Goal: Information Seeking & Learning: Compare options

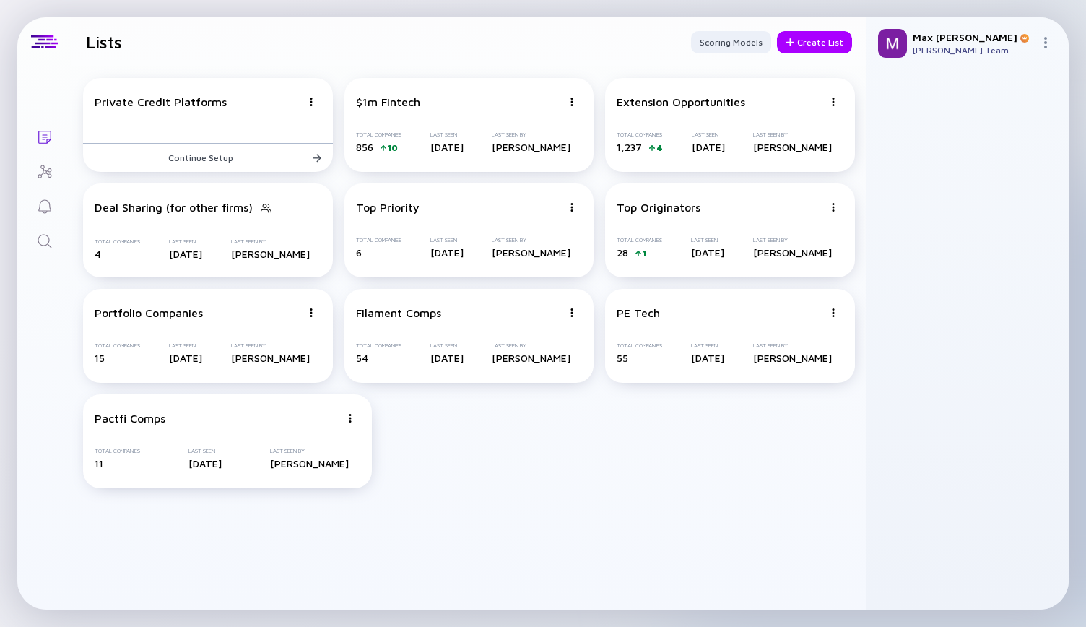
click at [53, 251] on link "Search" at bounding box center [44, 239] width 54 height 35
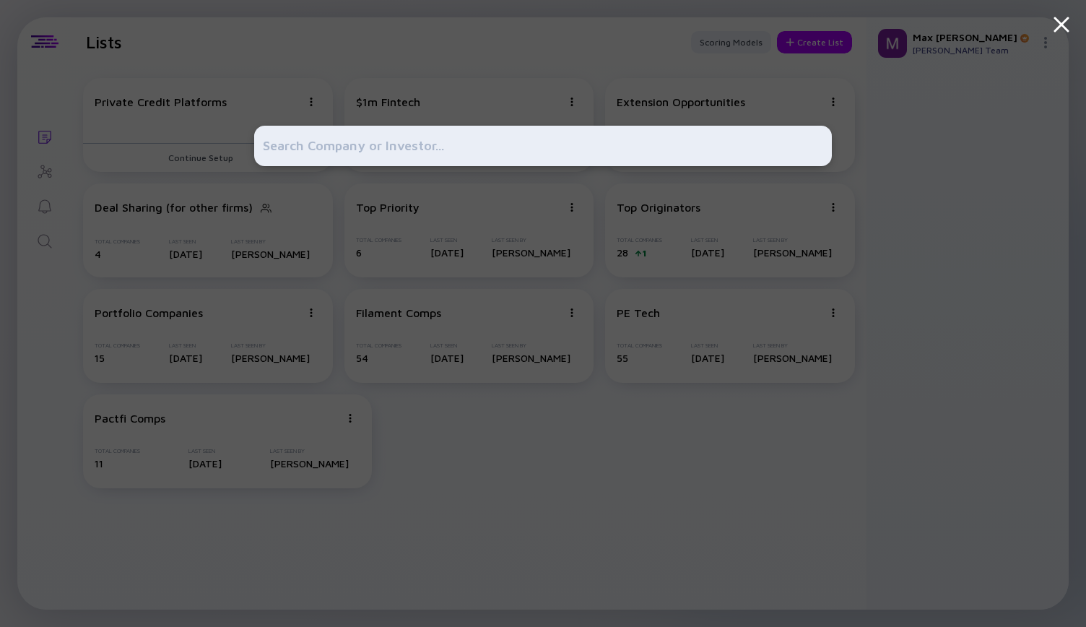
click at [361, 152] on input "text" at bounding box center [543, 146] width 560 height 26
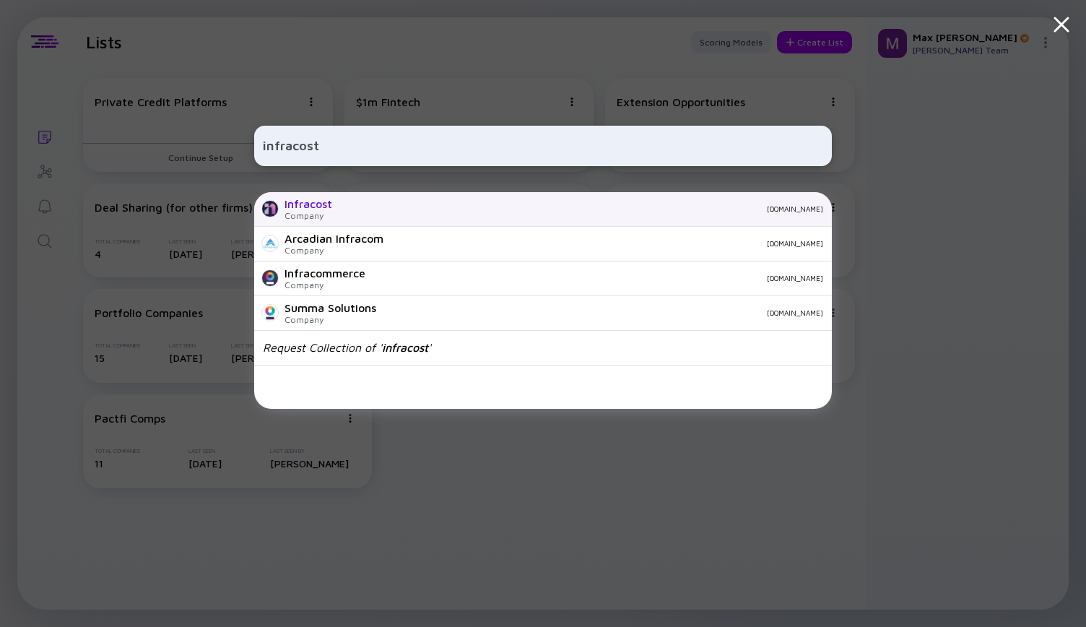
type input "infracost"
click at [322, 201] on div "Infracost" at bounding box center [308, 203] width 48 height 13
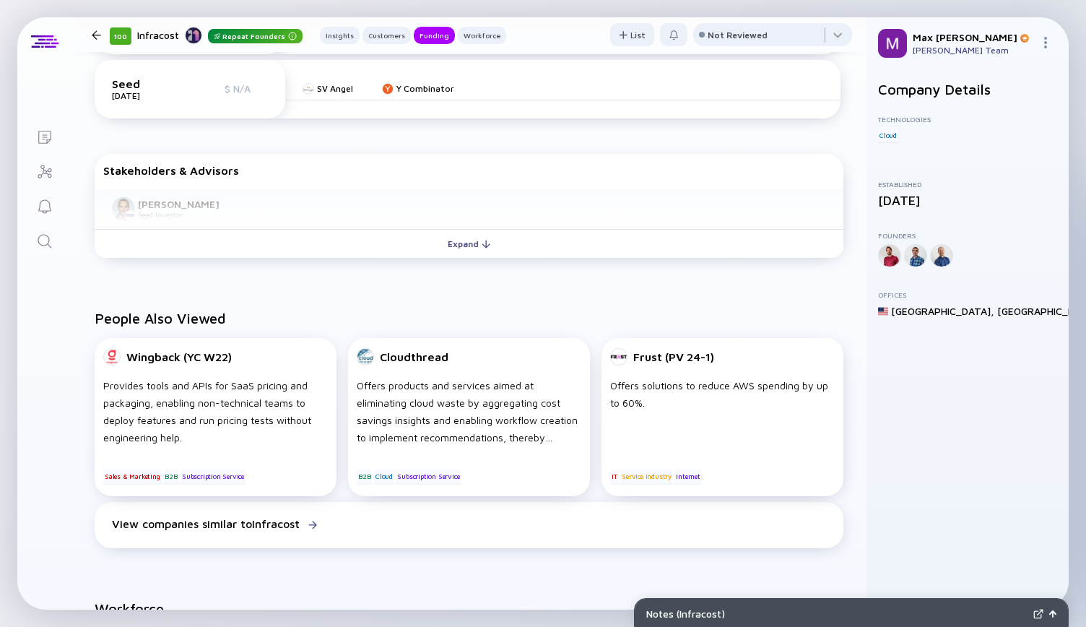
scroll to position [783, 0]
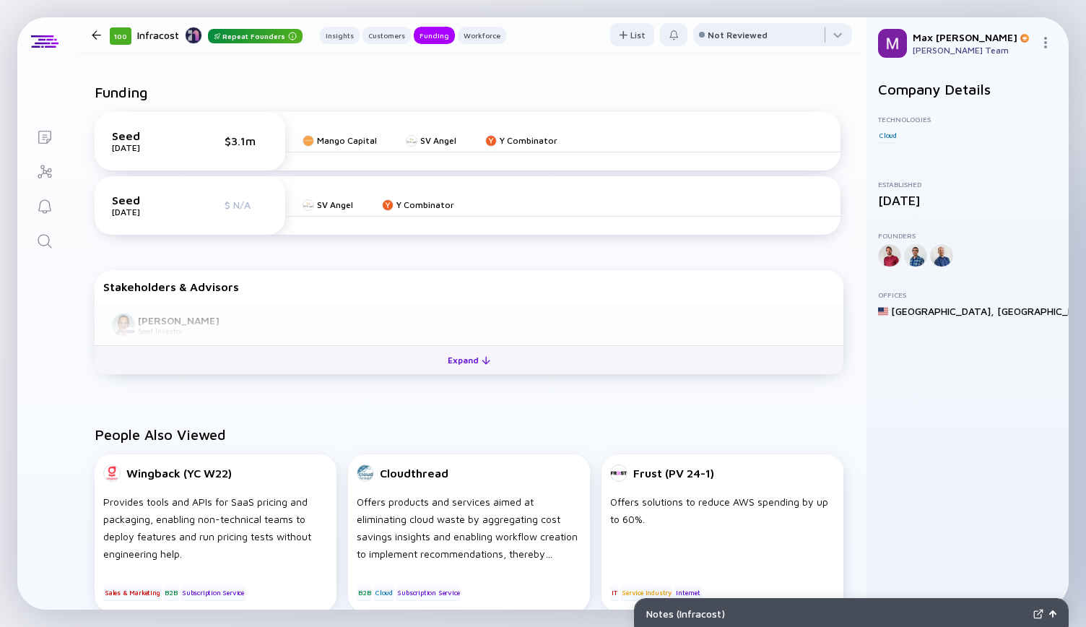
click at [471, 366] on div "Expand" at bounding box center [469, 360] width 60 height 22
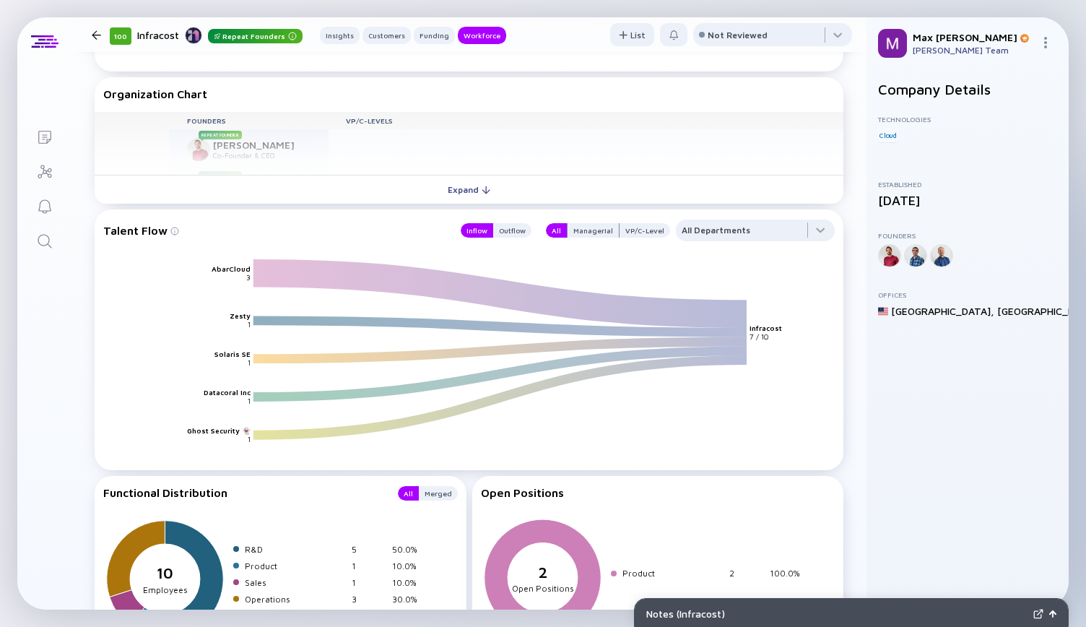
scroll to position [1791, 0]
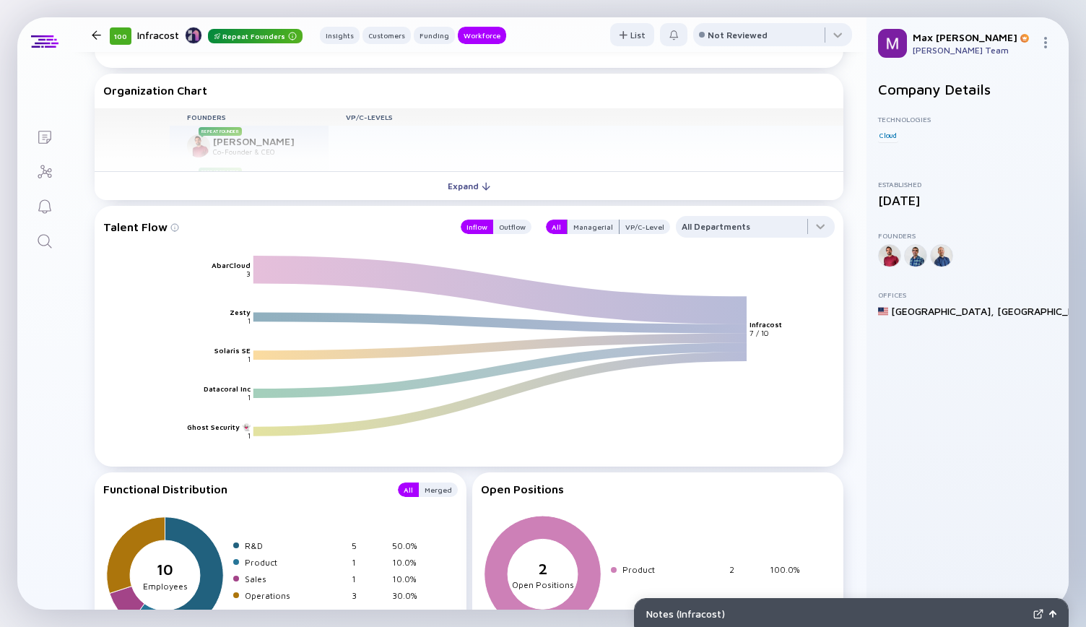
click at [268, 269] on icon at bounding box center [500, 289] width 494 height 40
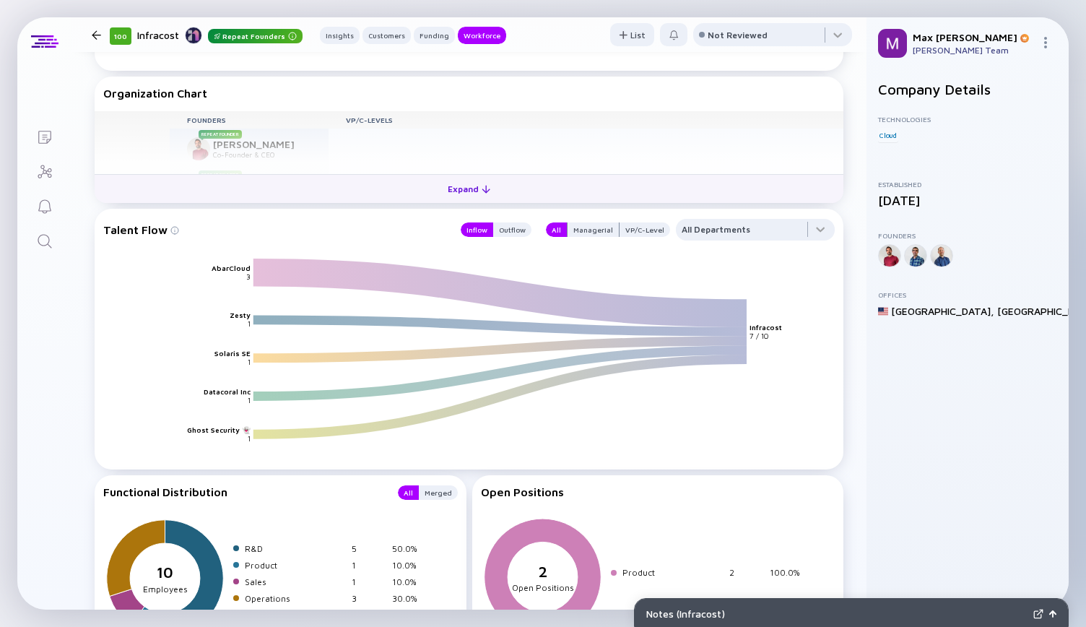
scroll to position [1796, 0]
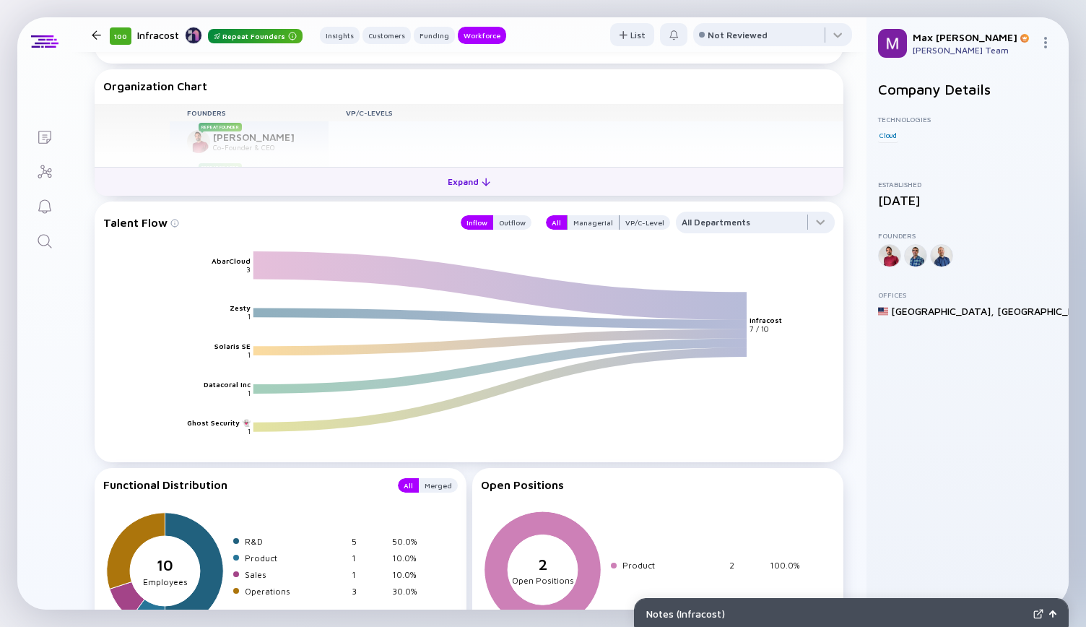
click at [472, 184] on div "Expand" at bounding box center [469, 181] width 60 height 22
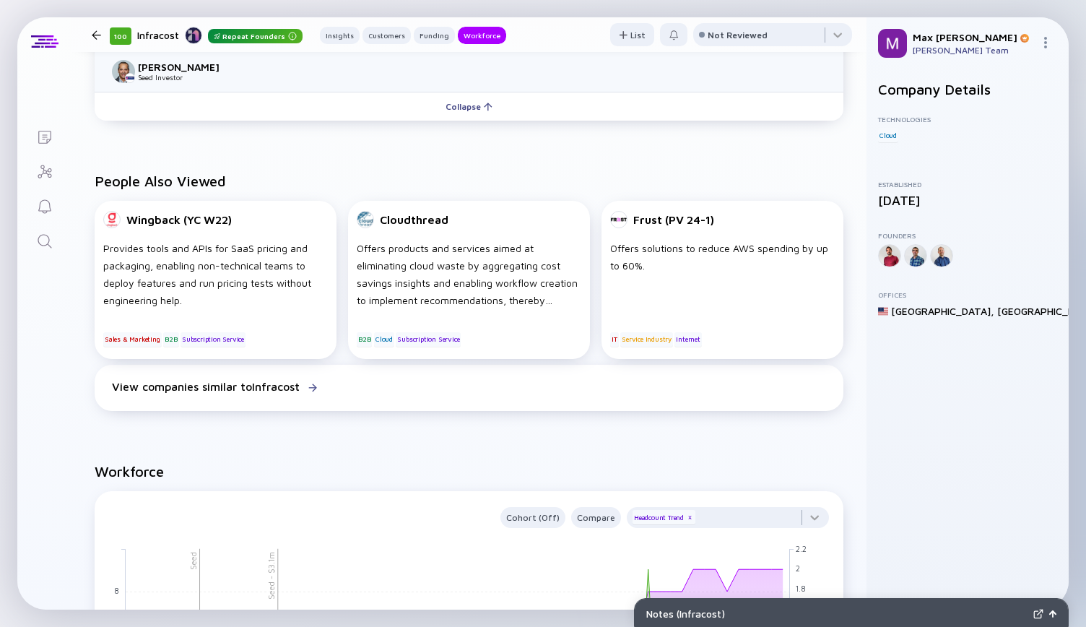
scroll to position [1038, 0]
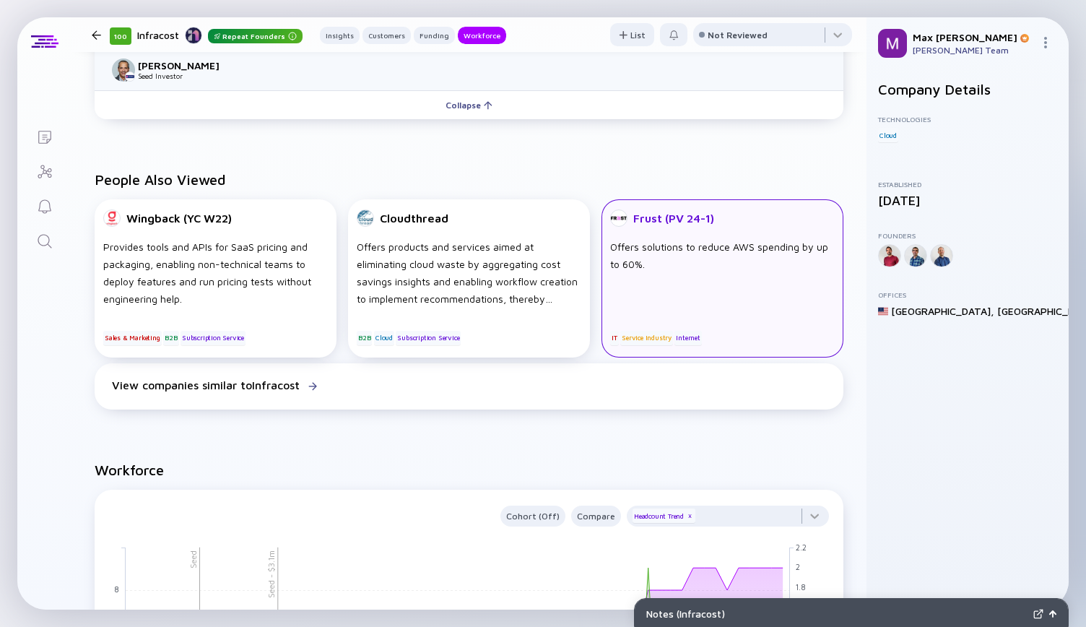
click at [699, 272] on div "Offers solutions to reduce AWS spending by up to 60%." at bounding box center [722, 272] width 225 height 69
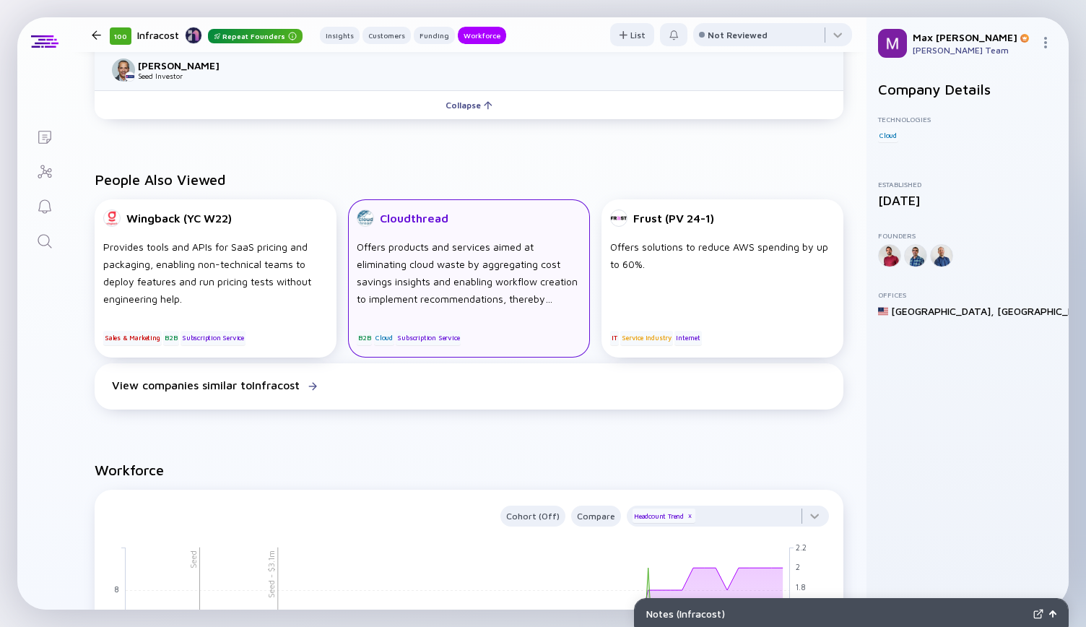
click at [508, 235] on div "Cloudthread Offers products and services aimed at eliminating cloud waste by ag…" at bounding box center [469, 278] width 242 height 158
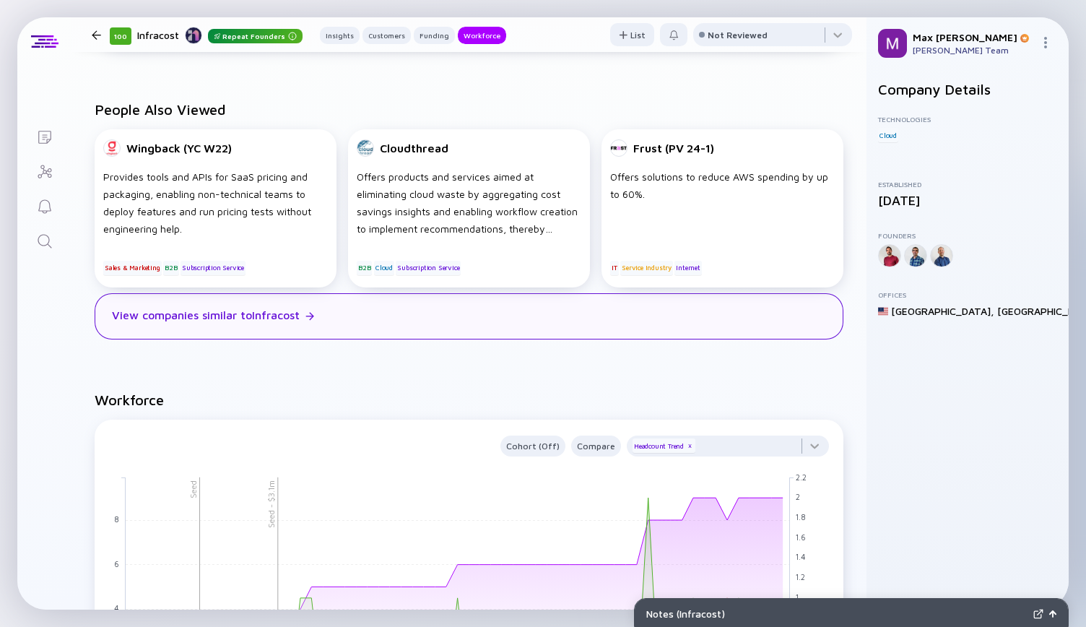
scroll to position [1108, 0]
click at [505, 329] on div "View companies similar to Infracost" at bounding box center [469, 315] width 749 height 46
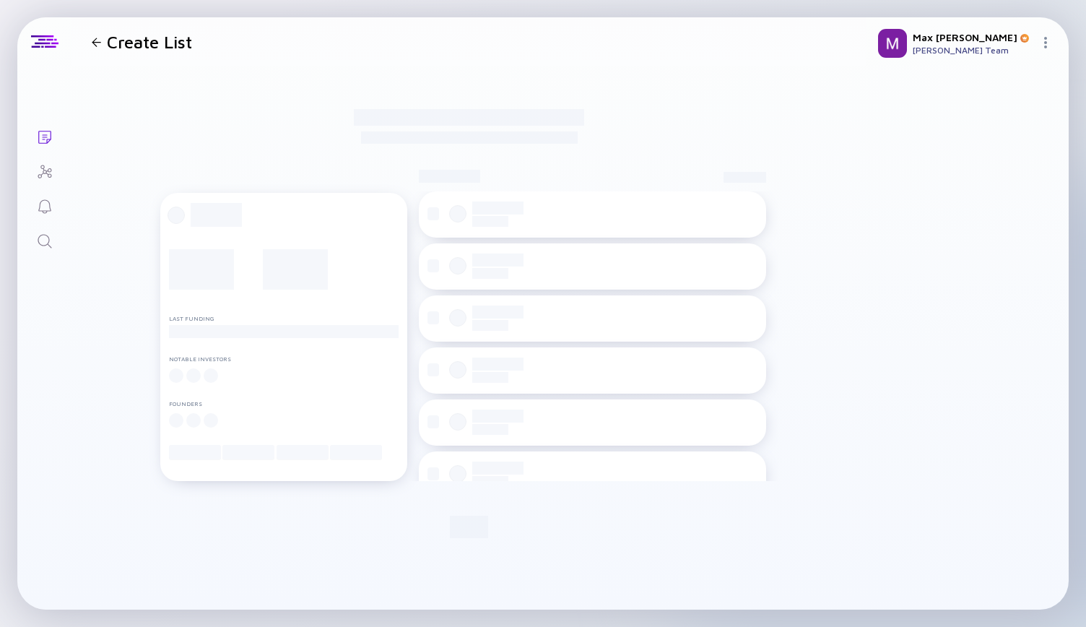
checkbox input "true"
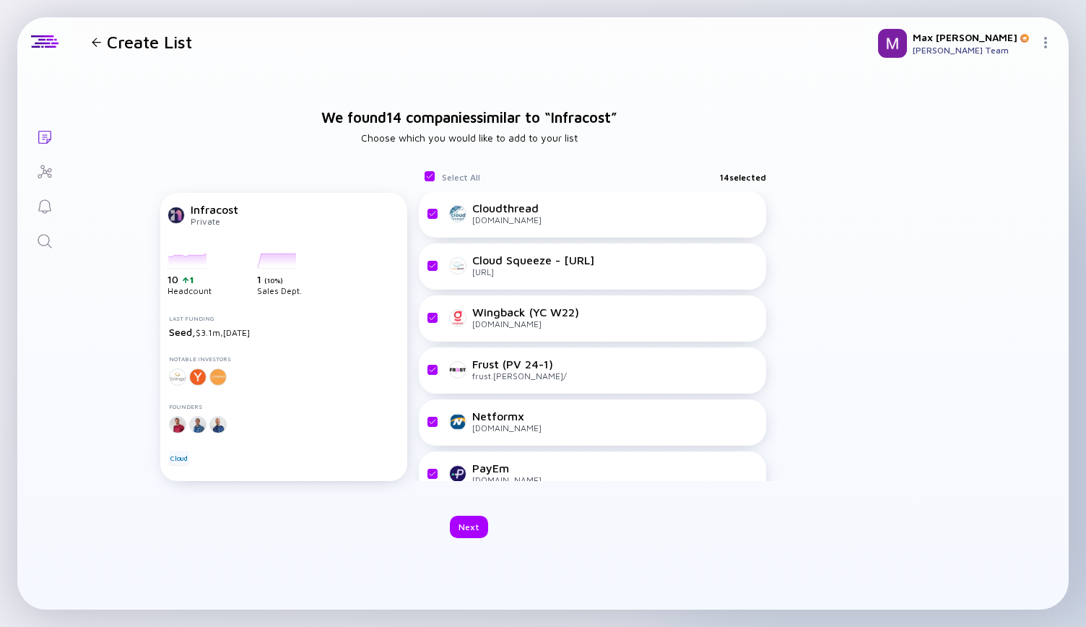
click at [108, 45] on h1 "Create List" at bounding box center [149, 42] width 85 height 20
click at [101, 40] on div at bounding box center [96, 42] width 21 height 9
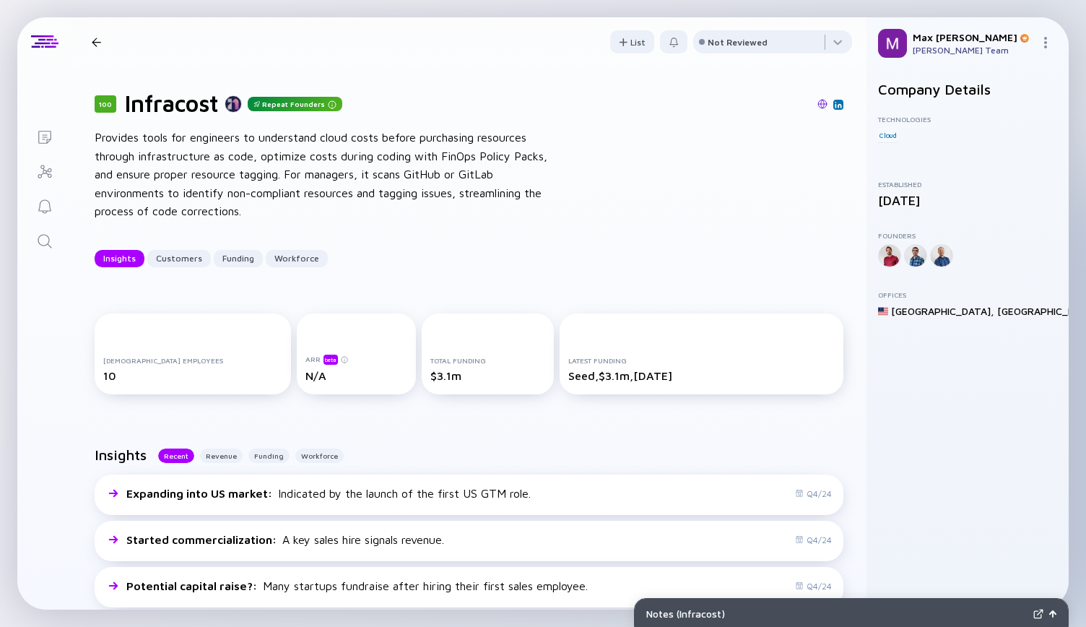
click at [36, 239] on icon "Search" at bounding box center [44, 241] width 17 height 17
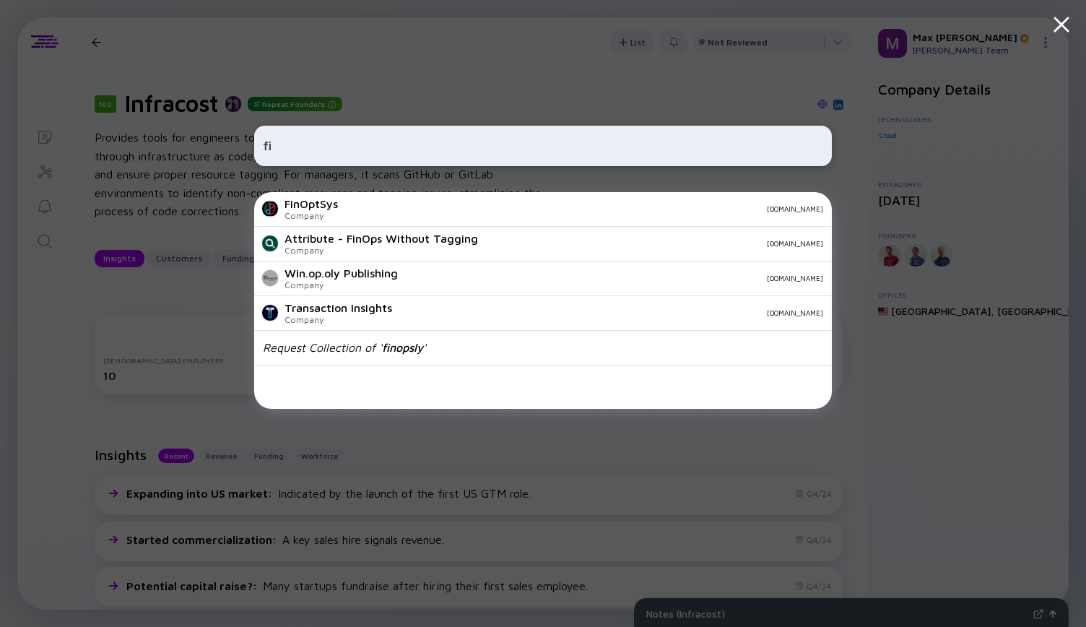
type input "f"
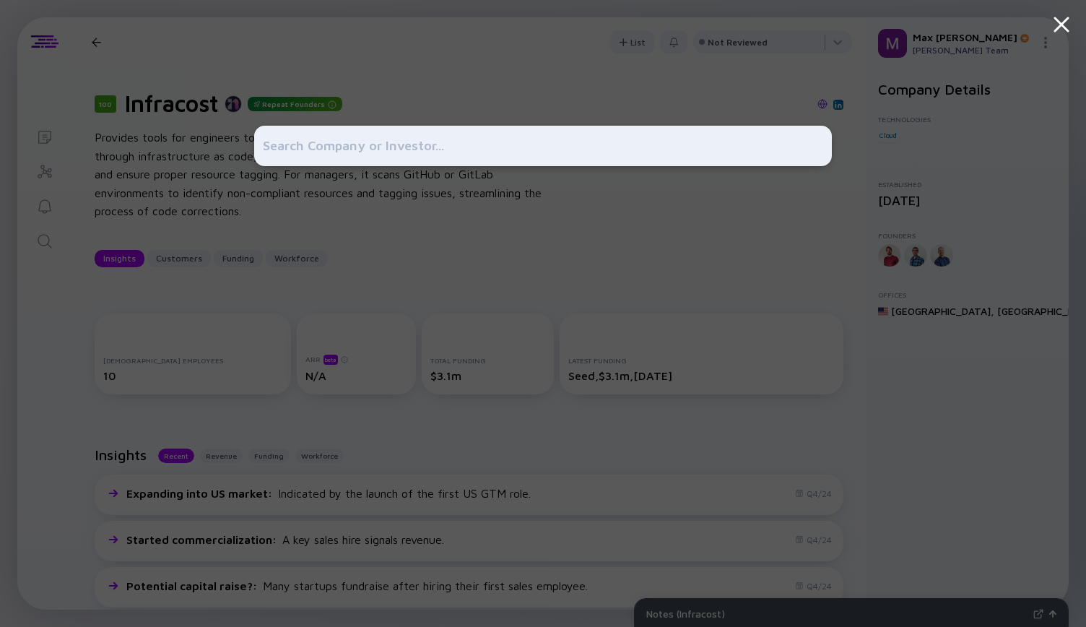
click at [503, 78] on div at bounding box center [543, 313] width 578 height 627
click at [1072, 22] on icon at bounding box center [1061, 25] width 26 height 26
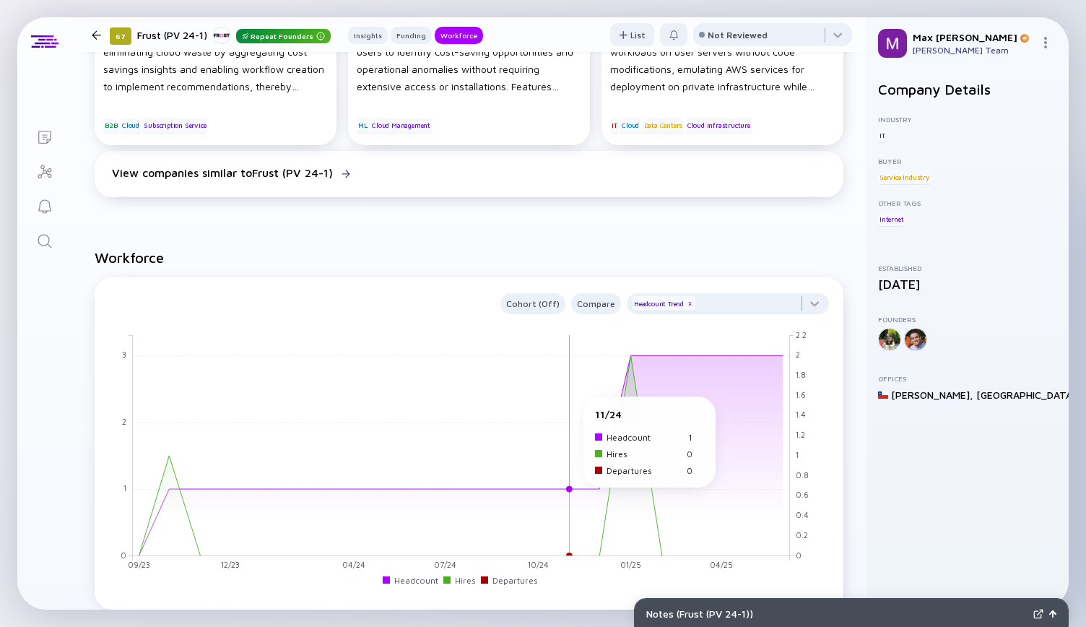
scroll to position [685, 0]
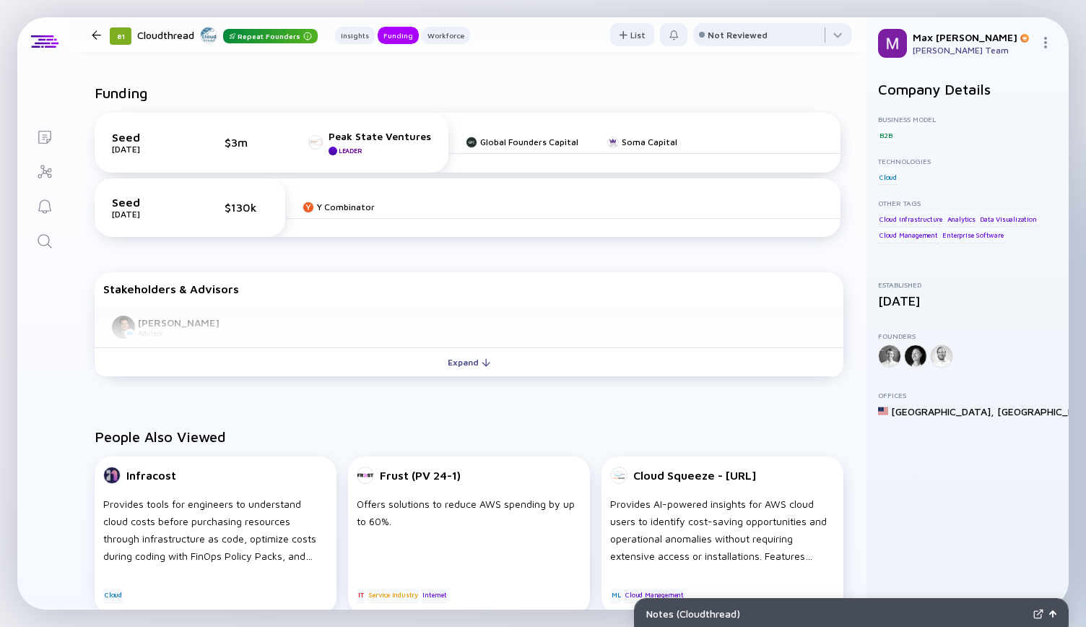
scroll to position [321, 0]
